Goal: Navigation & Orientation: Find specific page/section

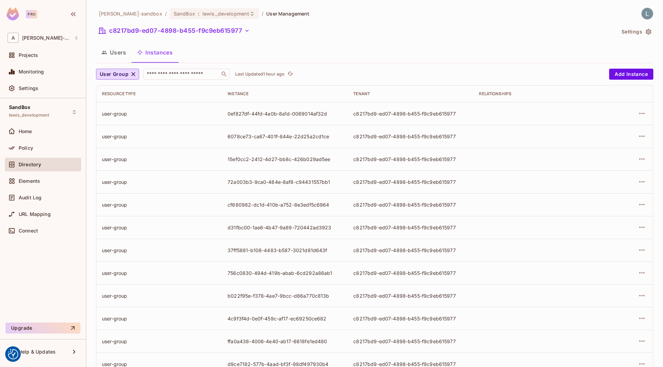
click at [647, 34] on icon "button" at bounding box center [648, 31] width 7 height 7
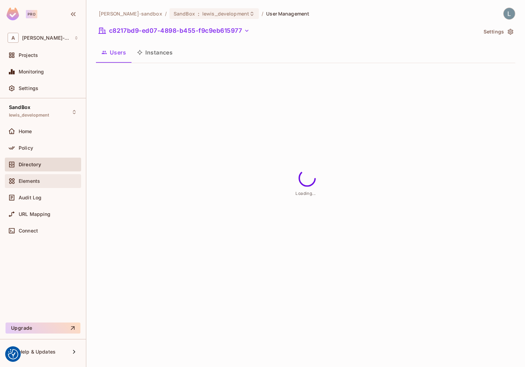
click at [28, 175] on div "Elements" at bounding box center [43, 181] width 76 height 14
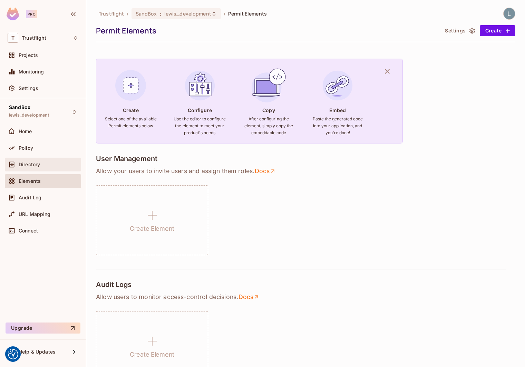
click at [38, 164] on span "Directory" at bounding box center [29, 165] width 21 height 6
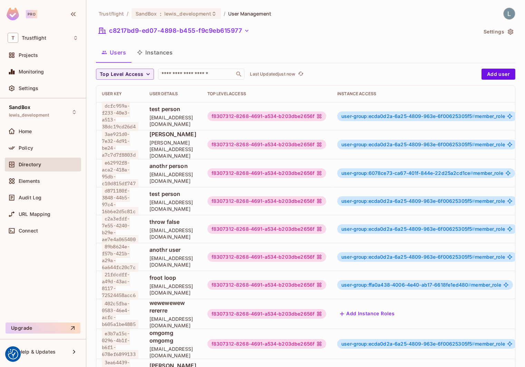
click at [503, 32] on button "Settings" at bounding box center [498, 31] width 35 height 11
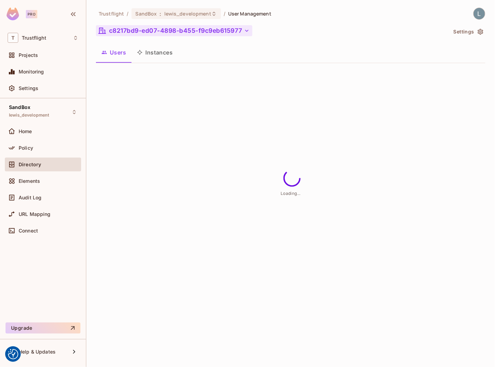
click at [240, 27] on button "c8217bd9-ed07-4898-b455-f9c9eb615977" at bounding box center [174, 30] width 156 height 11
